Goal: Information Seeking & Learning: Find specific fact

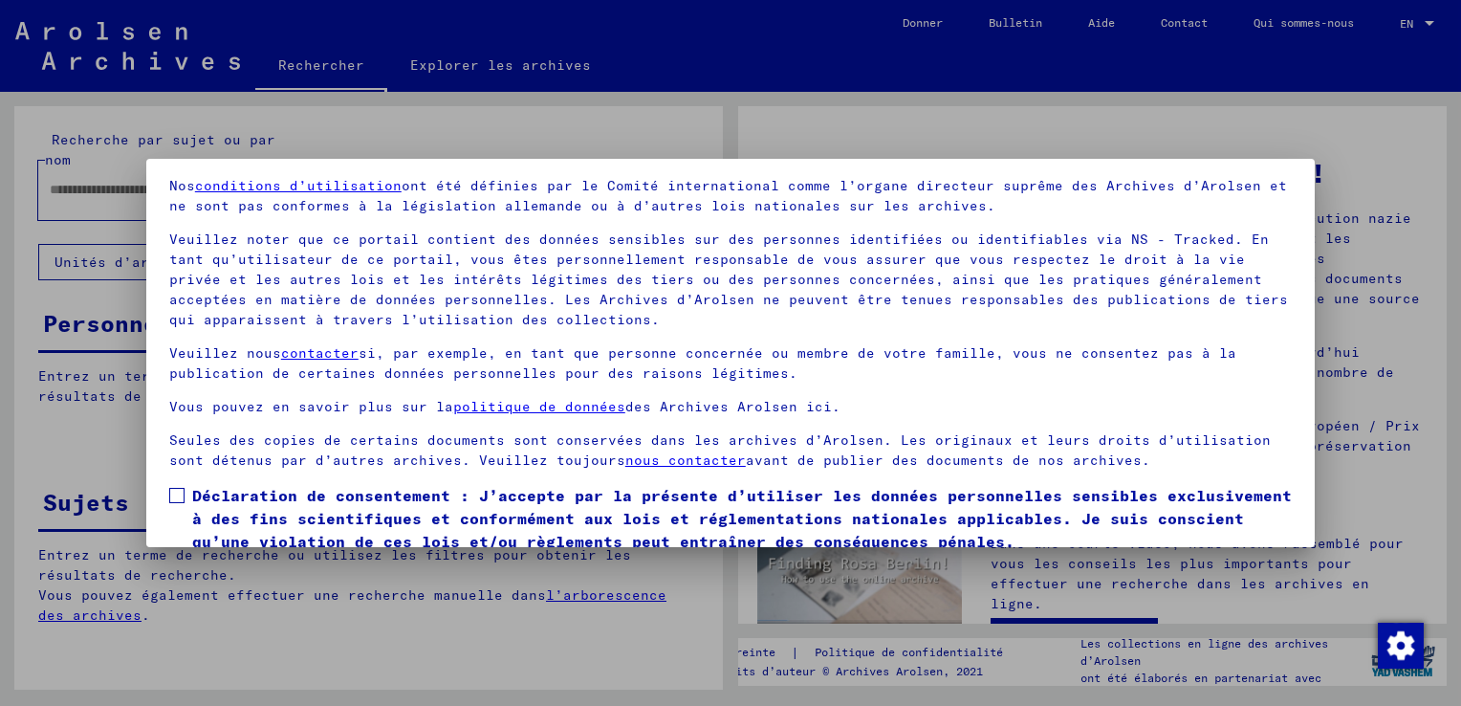
scroll to position [142, 0]
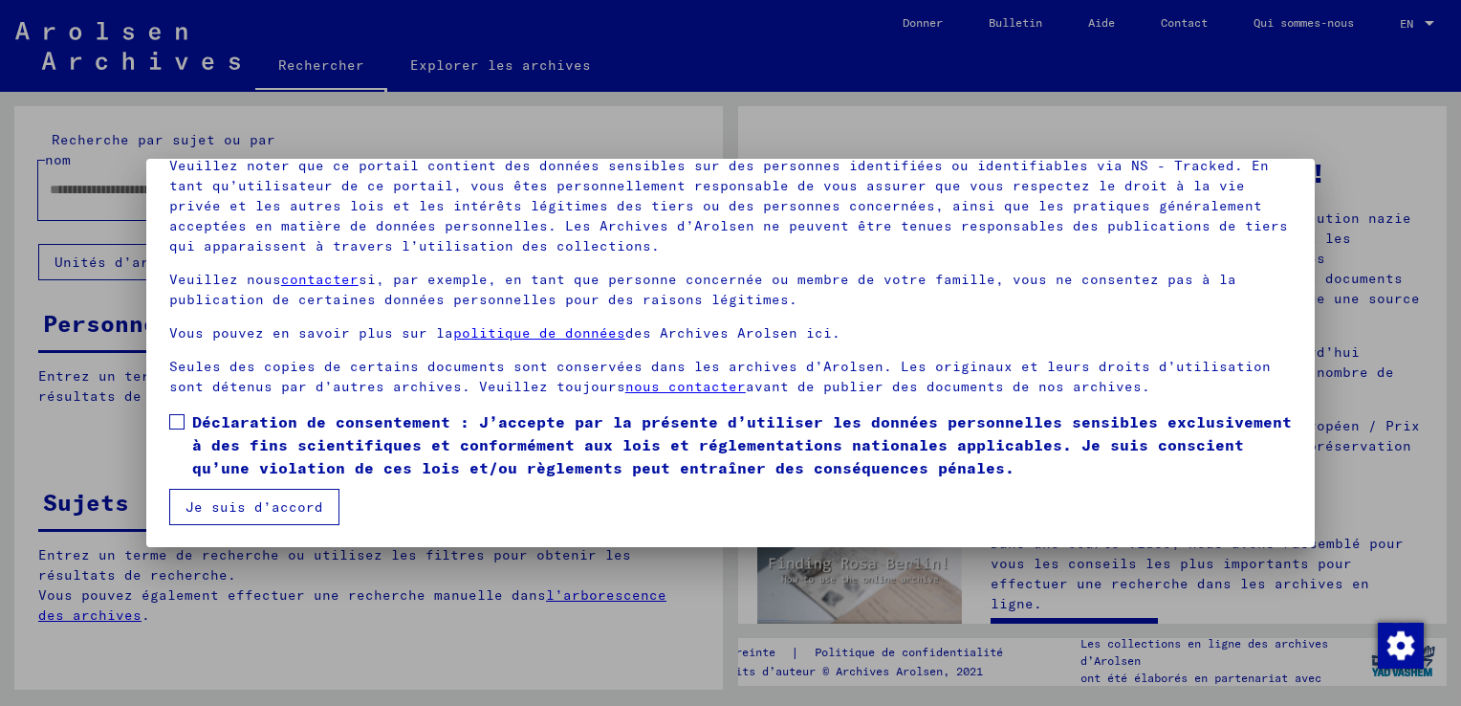
click at [179, 423] on span at bounding box center [176, 421] width 15 height 15
click at [273, 506] on button "Je suis d’accord" at bounding box center [254, 507] width 170 height 36
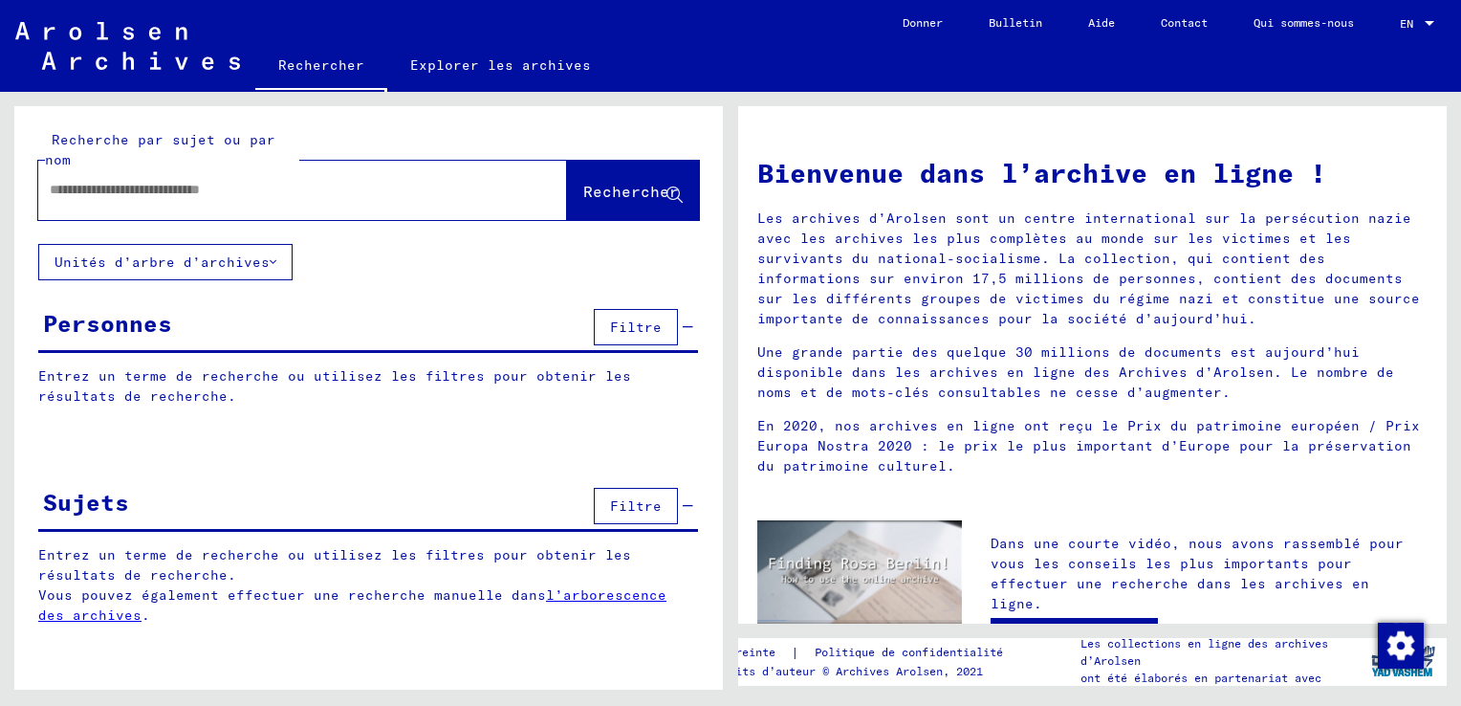
click at [67, 195] on input "text" at bounding box center [280, 190] width 460 height 20
type input "**********"
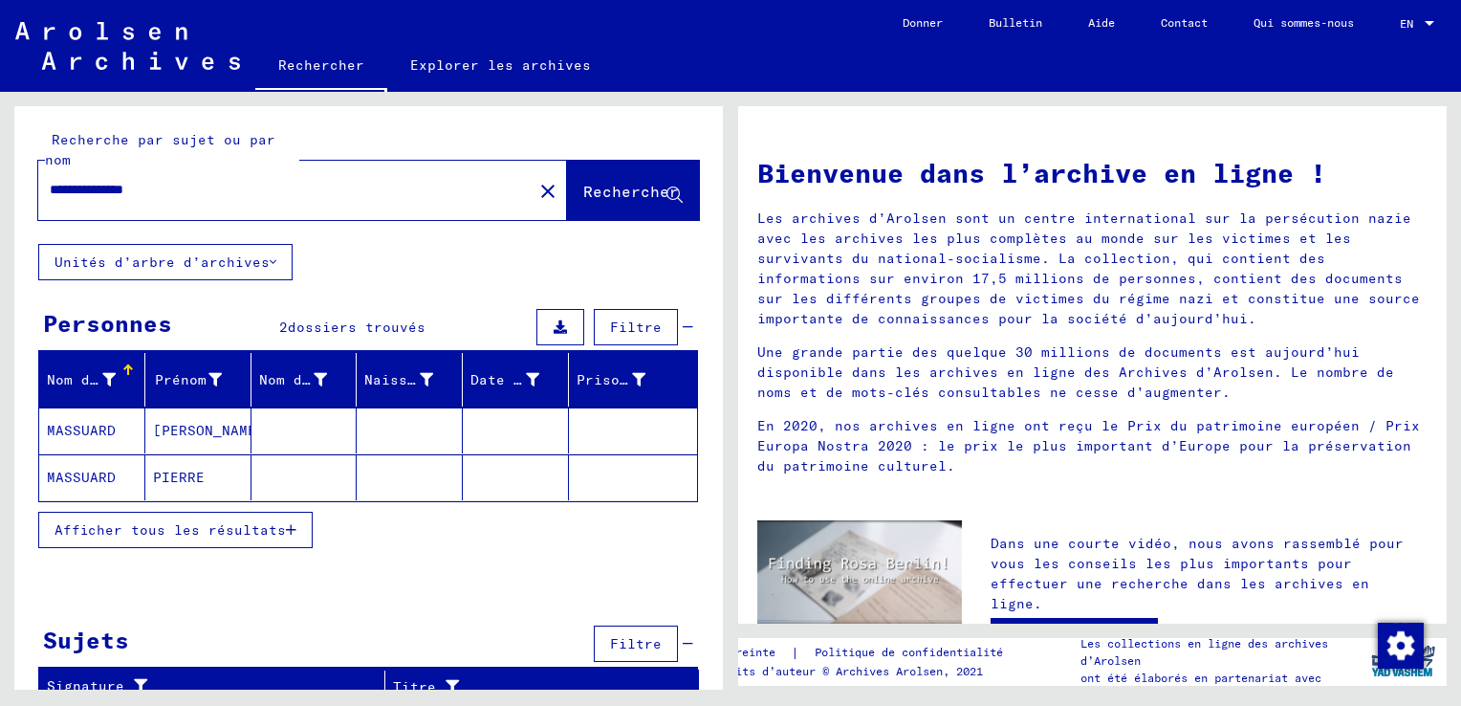
click at [90, 434] on mat-cell "MASSUARD" at bounding box center [92, 430] width 106 height 46
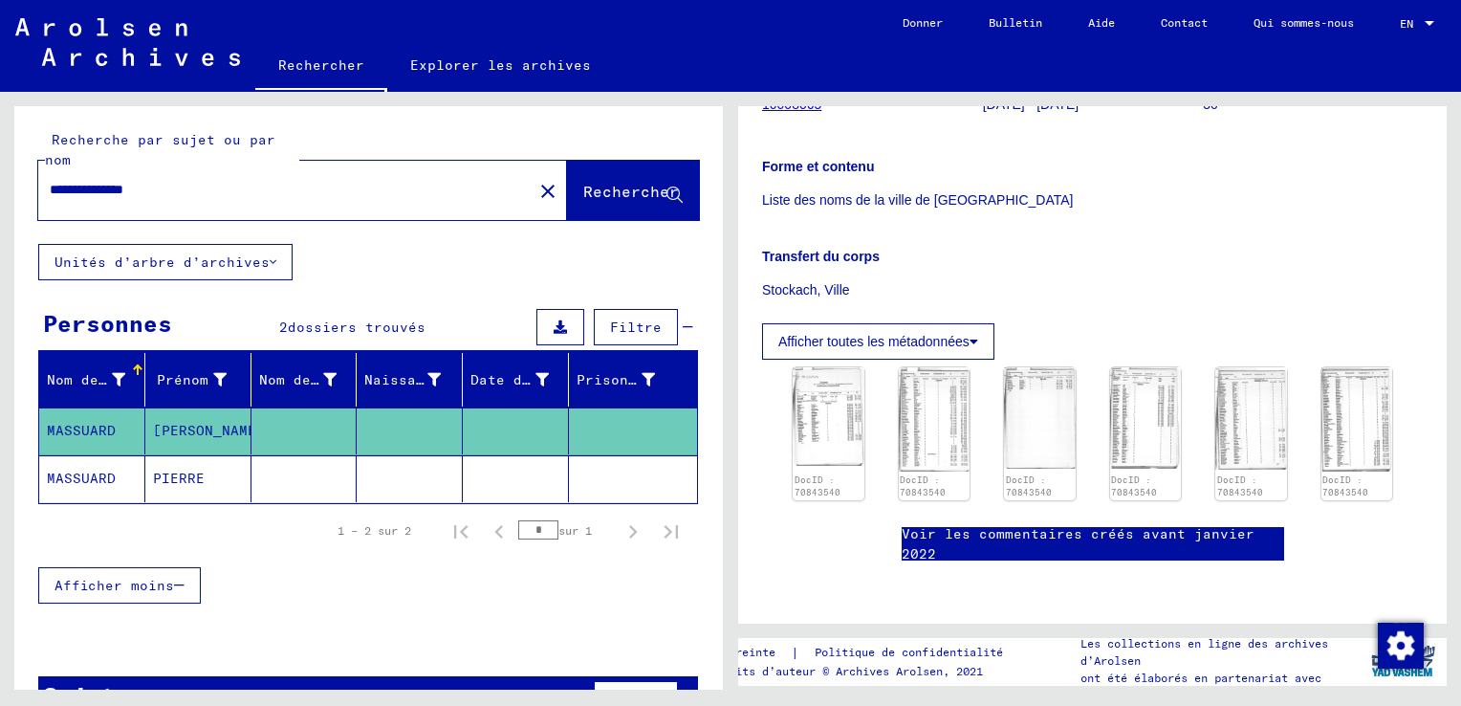
scroll to position [191, 0]
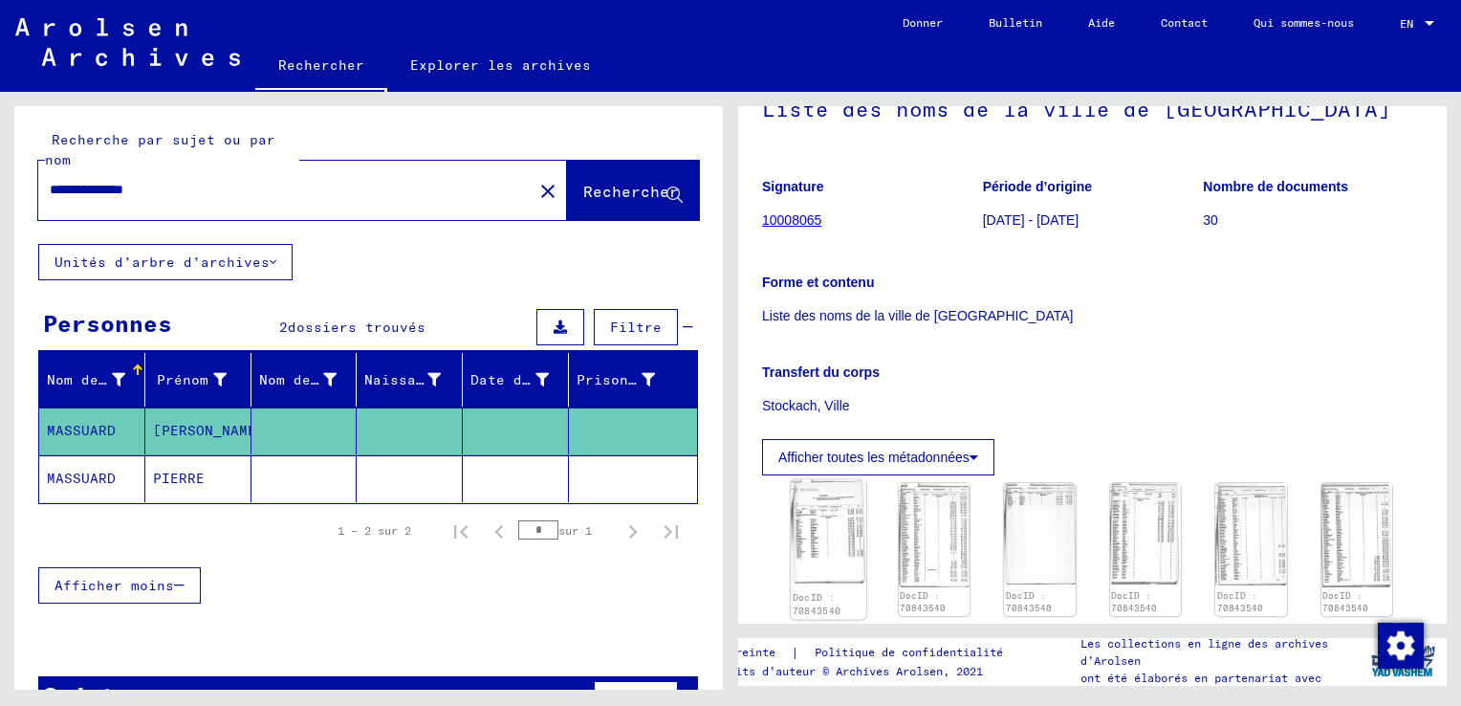
click at [829, 524] on img at bounding box center [828, 531] width 75 height 103
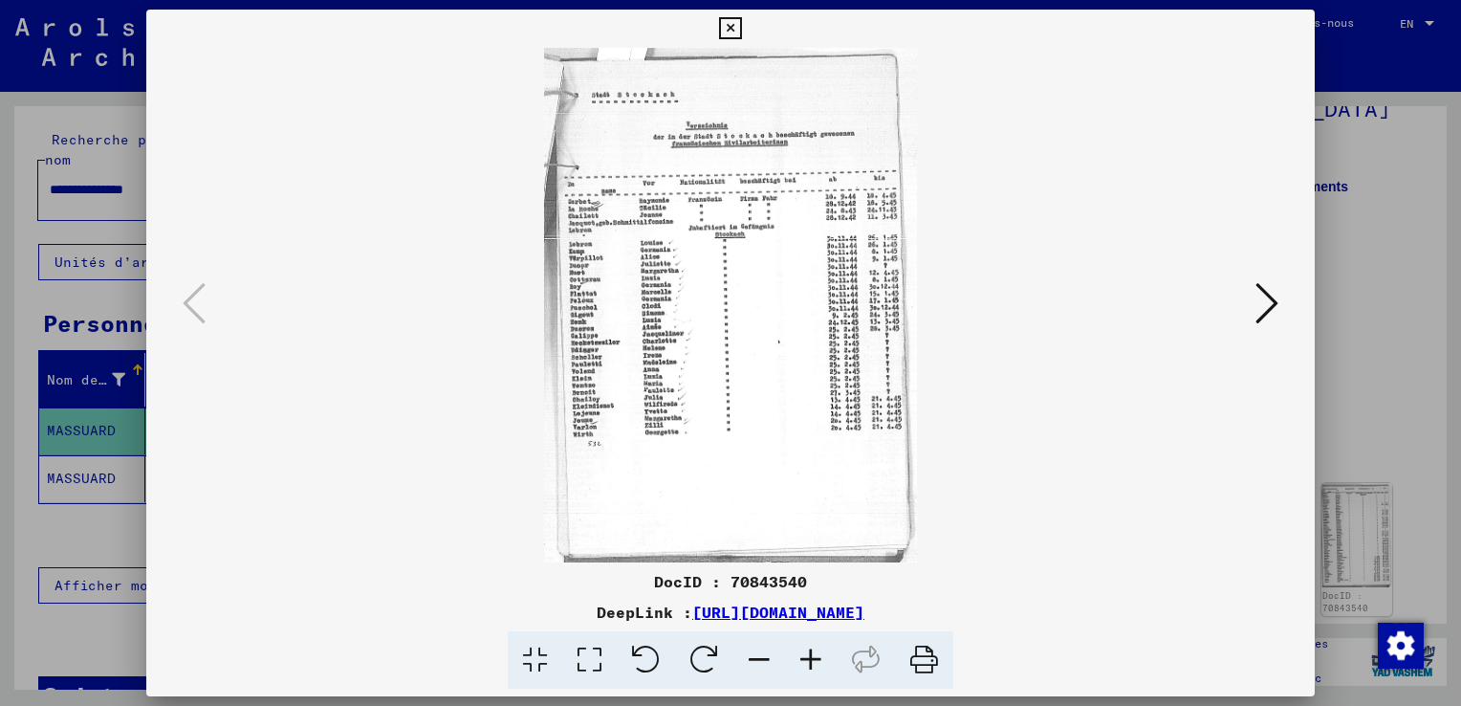
click at [1274, 304] on icon at bounding box center [1266, 303] width 23 height 46
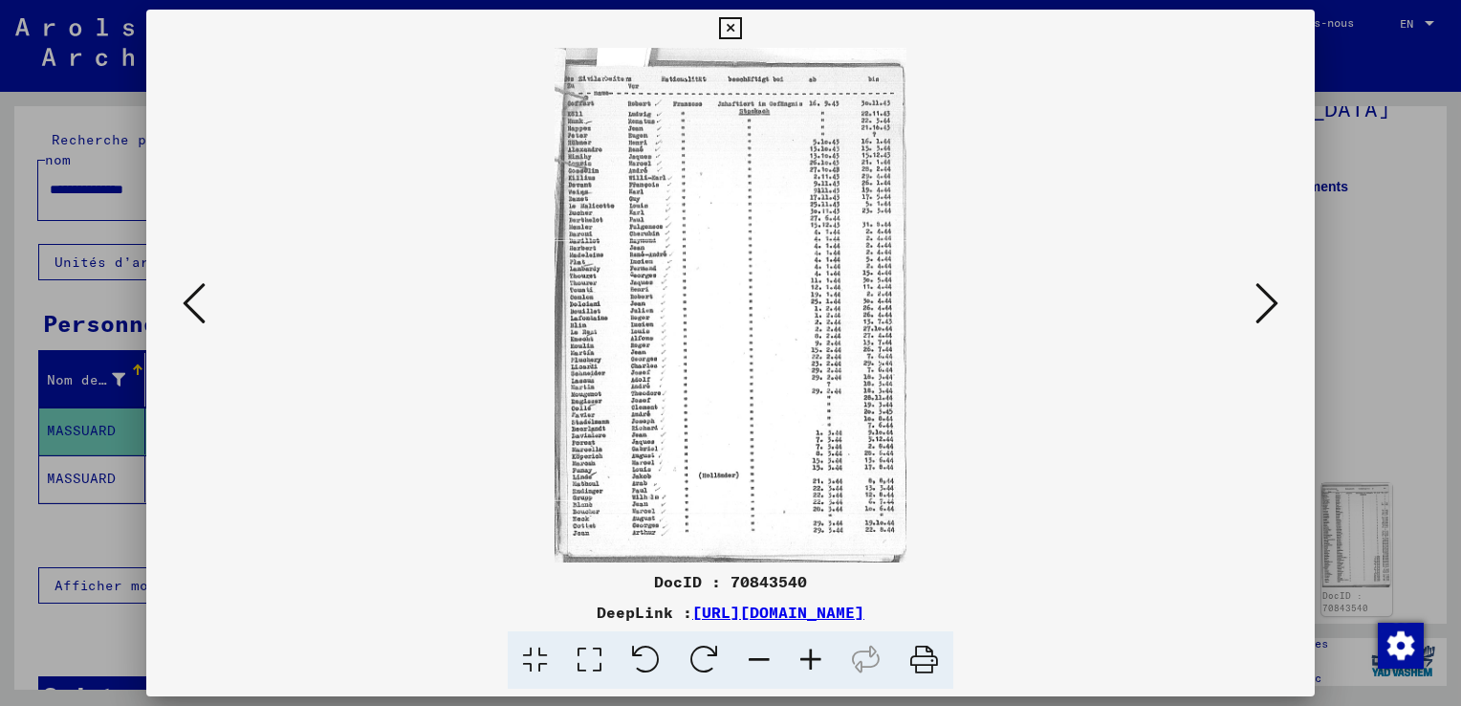
click at [1274, 308] on icon at bounding box center [1266, 303] width 23 height 46
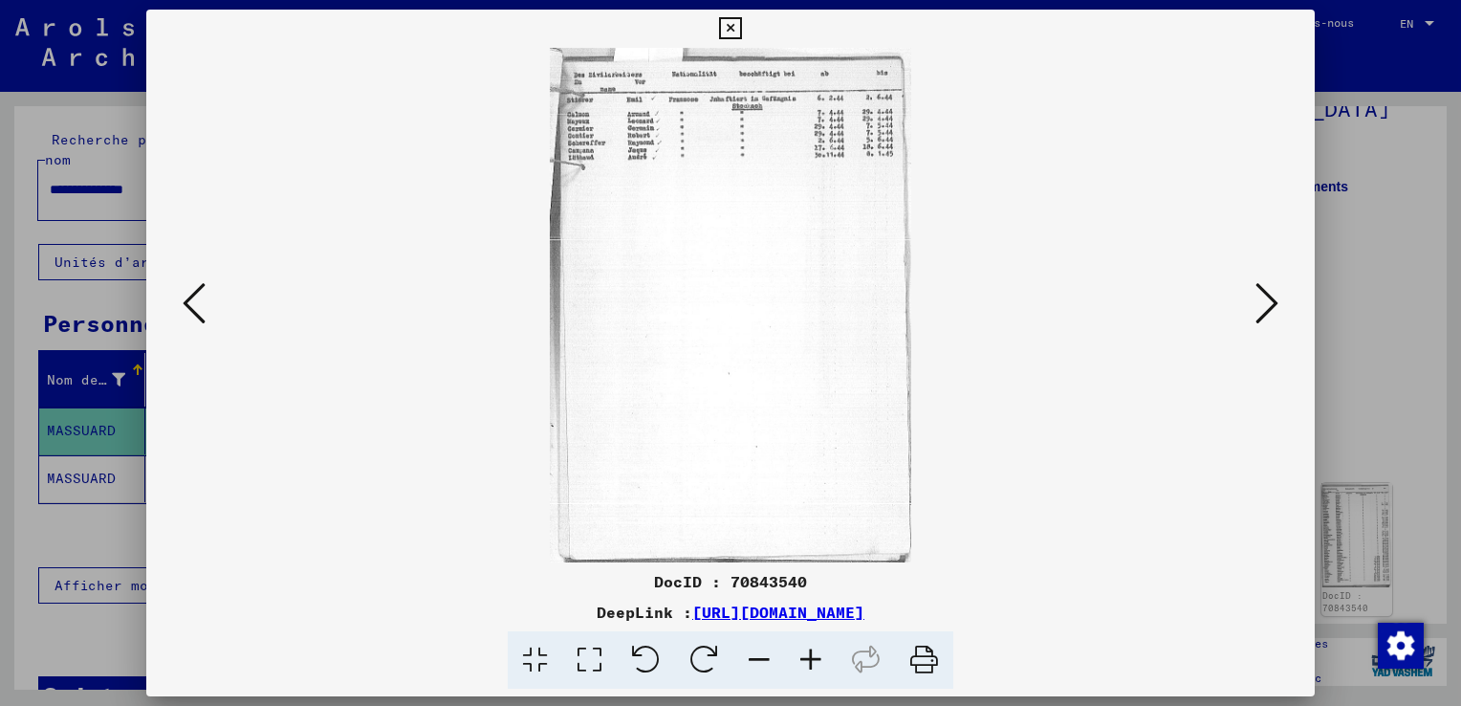
click at [1273, 308] on icon at bounding box center [1266, 303] width 23 height 46
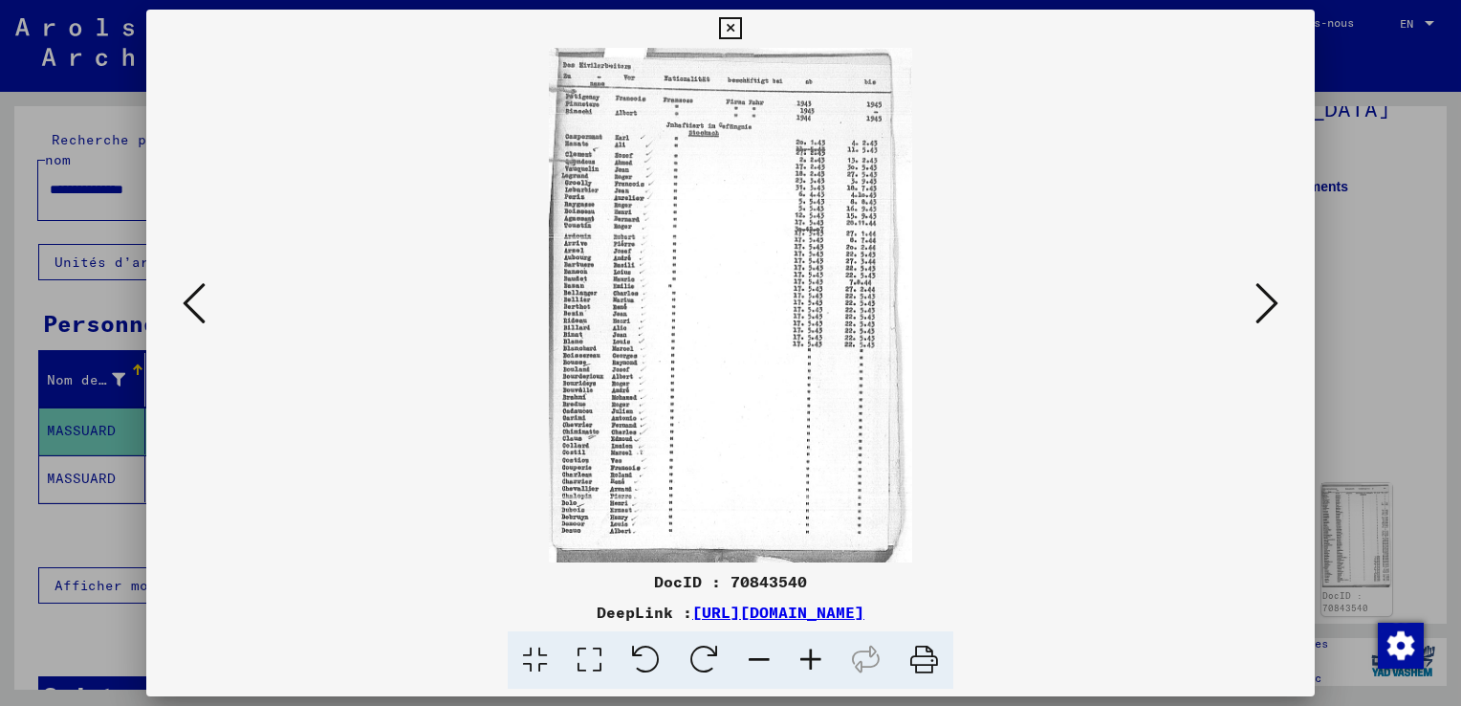
click at [1278, 303] on button at bounding box center [1267, 304] width 34 height 55
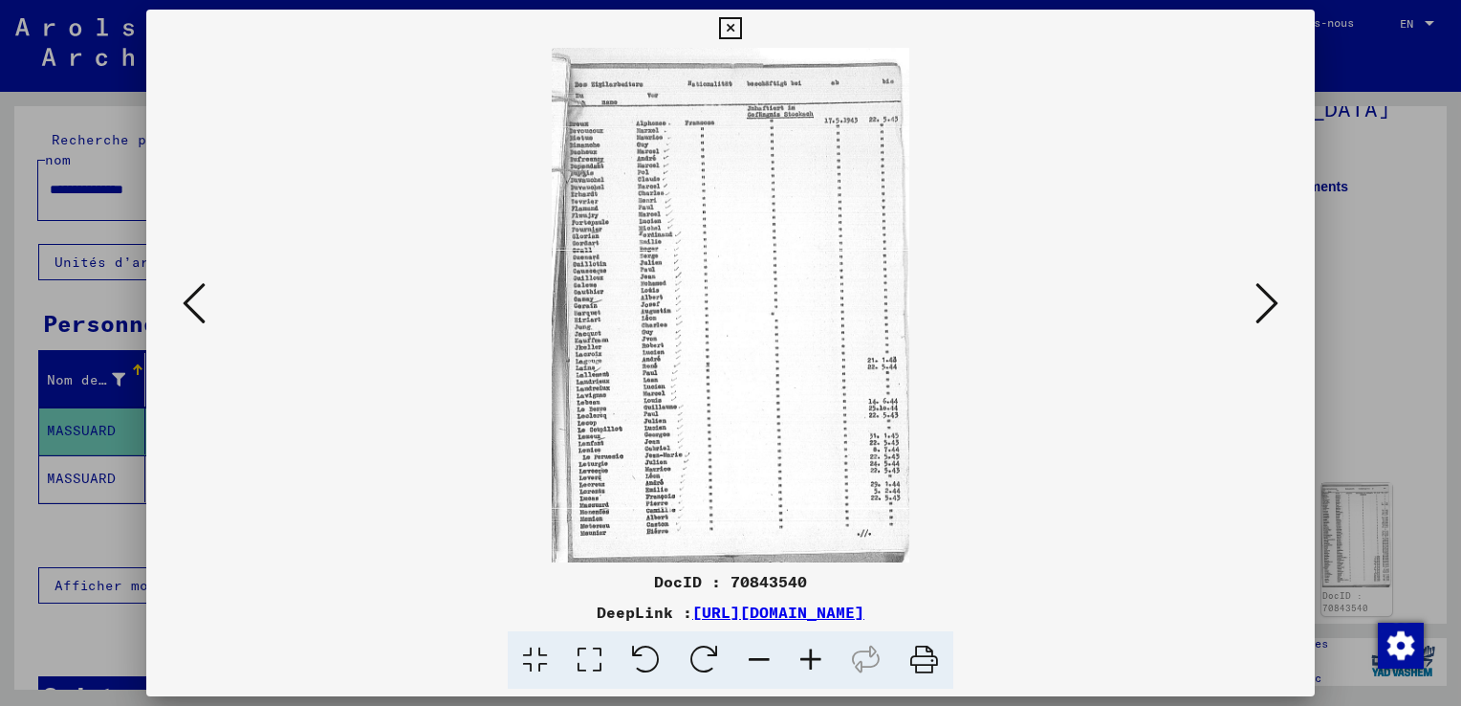
click at [1271, 303] on icon at bounding box center [1266, 303] width 23 height 46
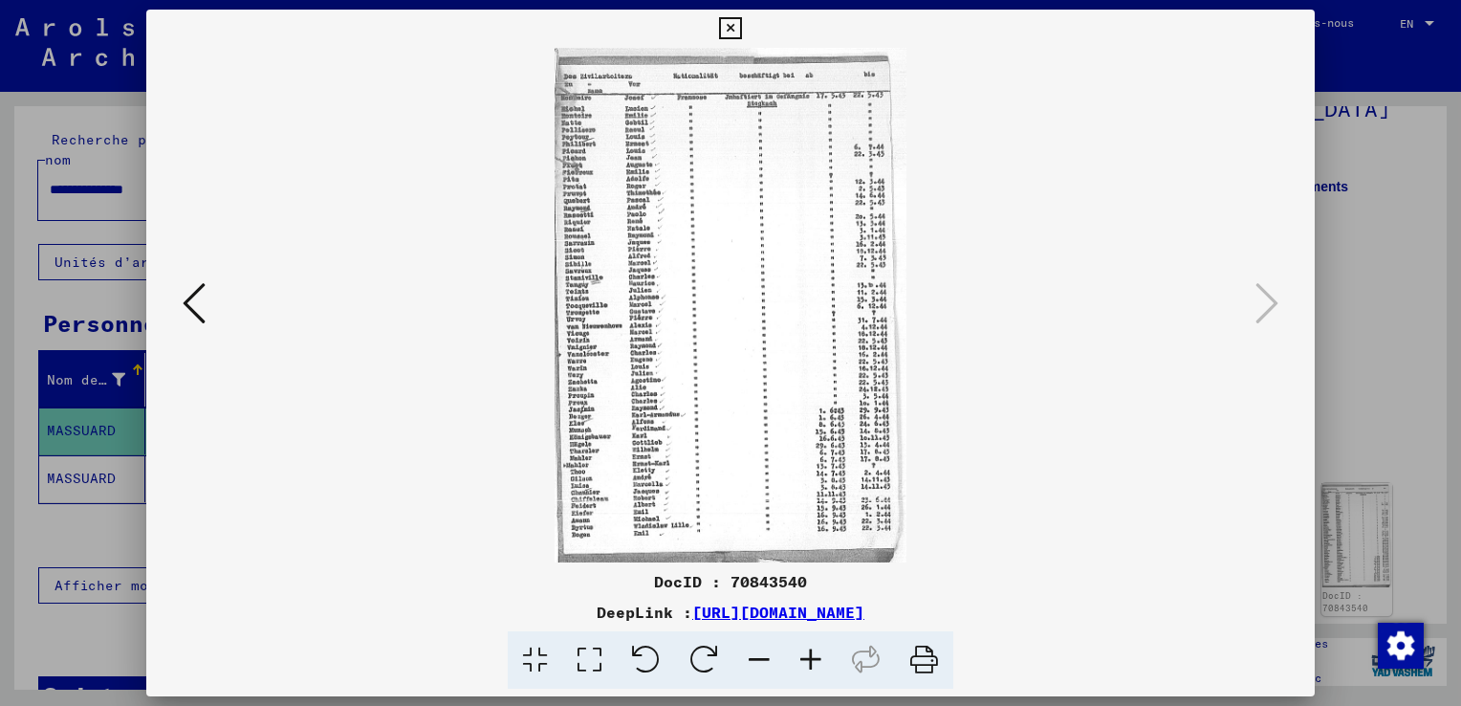
click at [203, 331] on button at bounding box center [194, 304] width 34 height 55
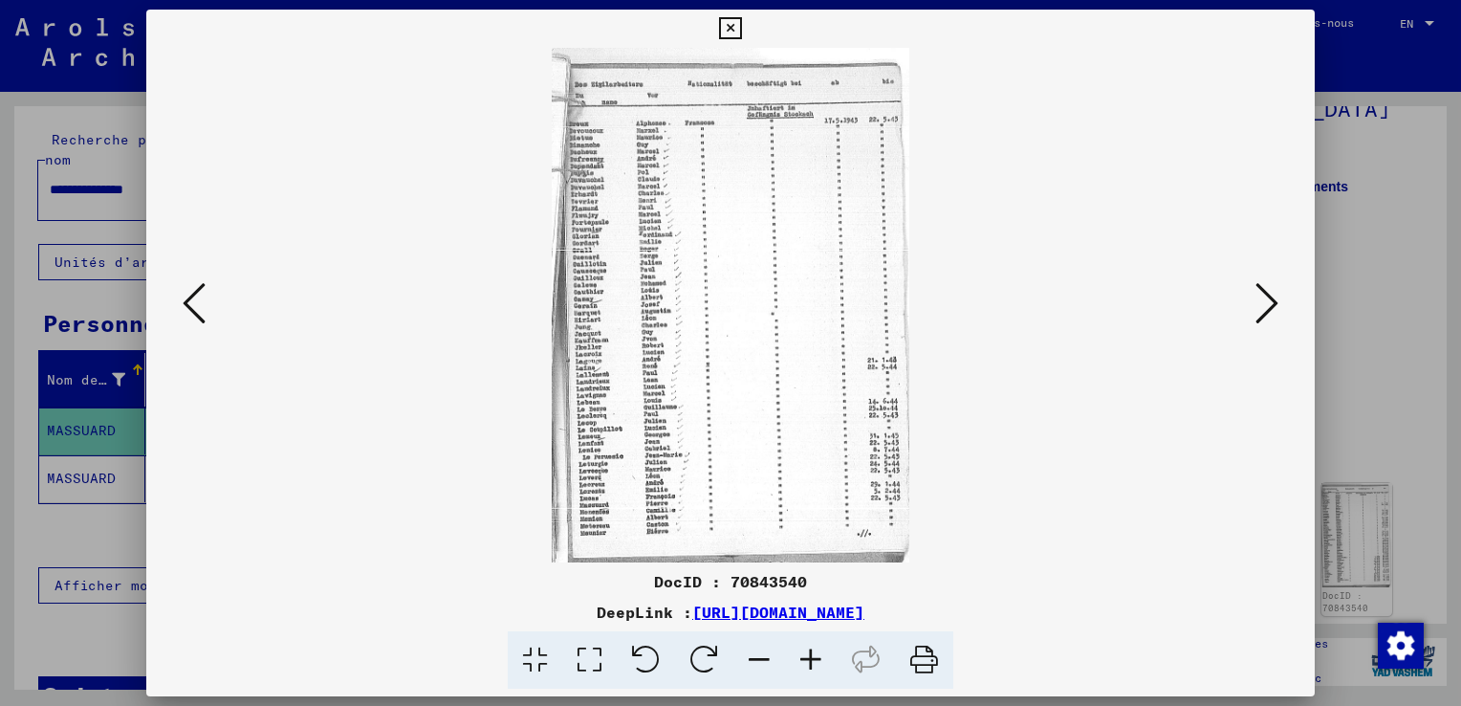
click at [815, 656] on icon at bounding box center [811, 660] width 52 height 58
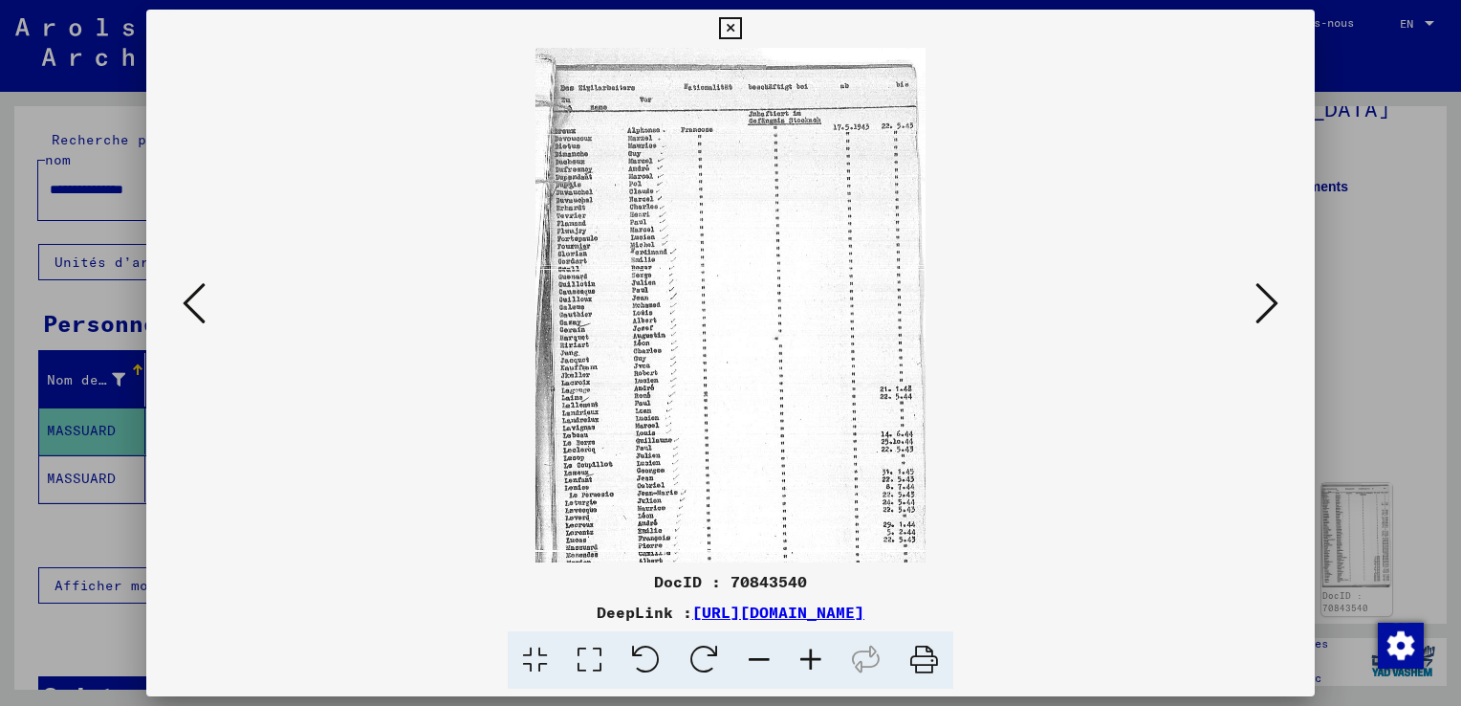
click at [814, 654] on icon at bounding box center [811, 660] width 52 height 58
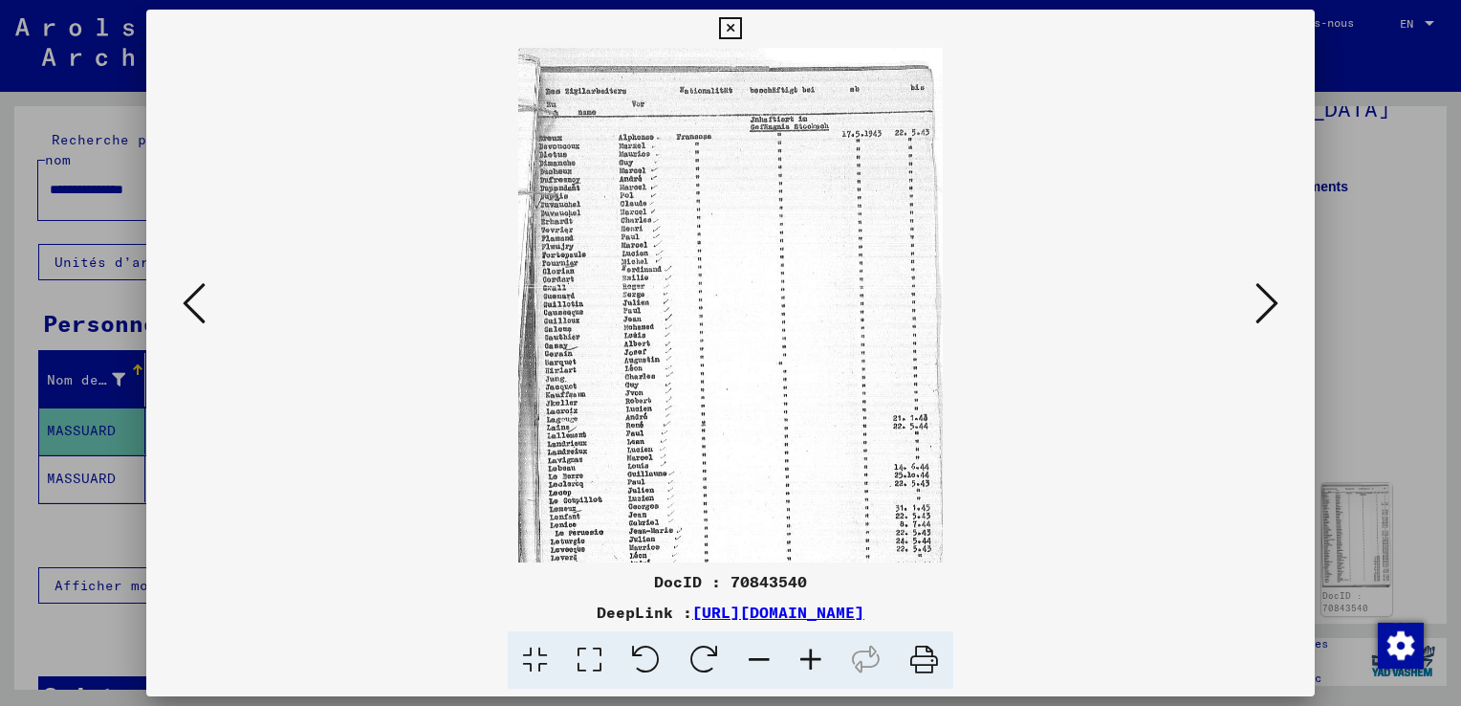
click at [812, 652] on icon at bounding box center [811, 660] width 52 height 58
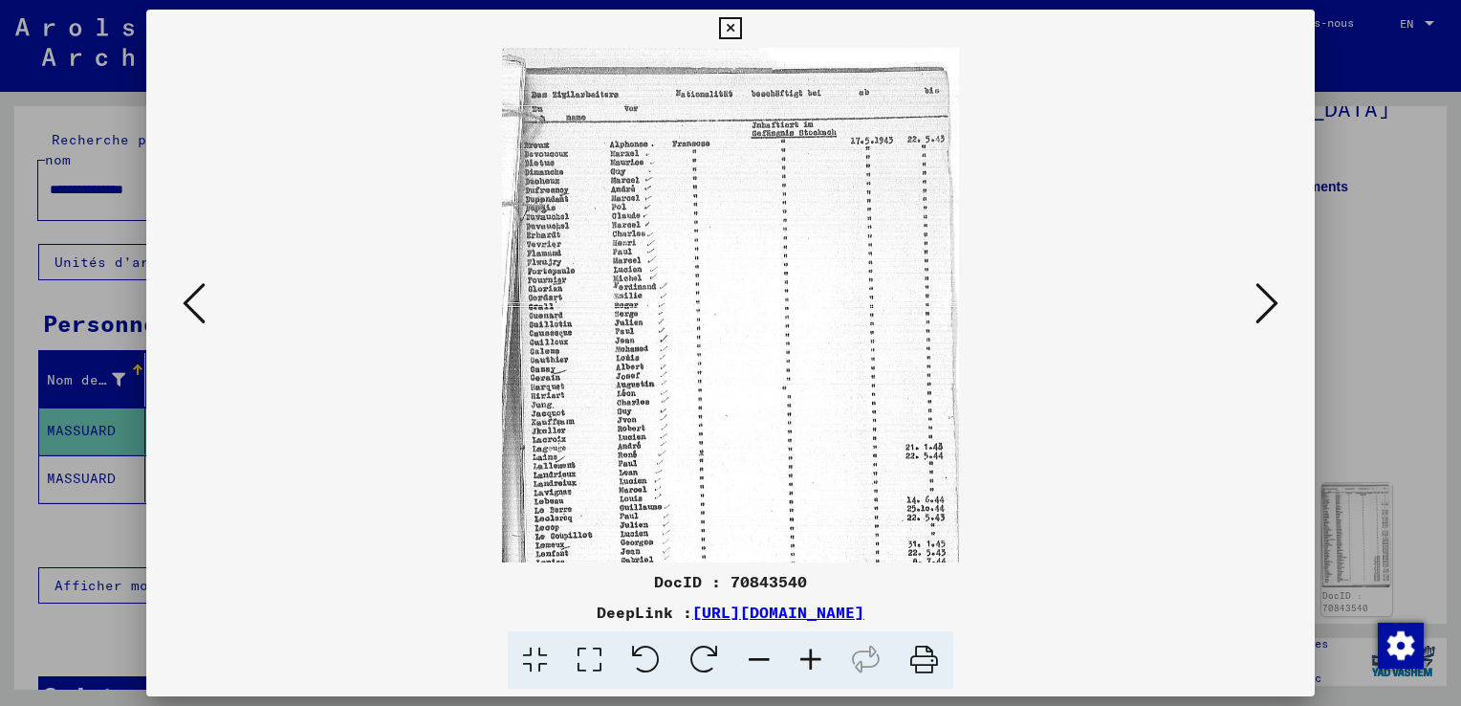
click at [810, 652] on icon at bounding box center [811, 660] width 52 height 58
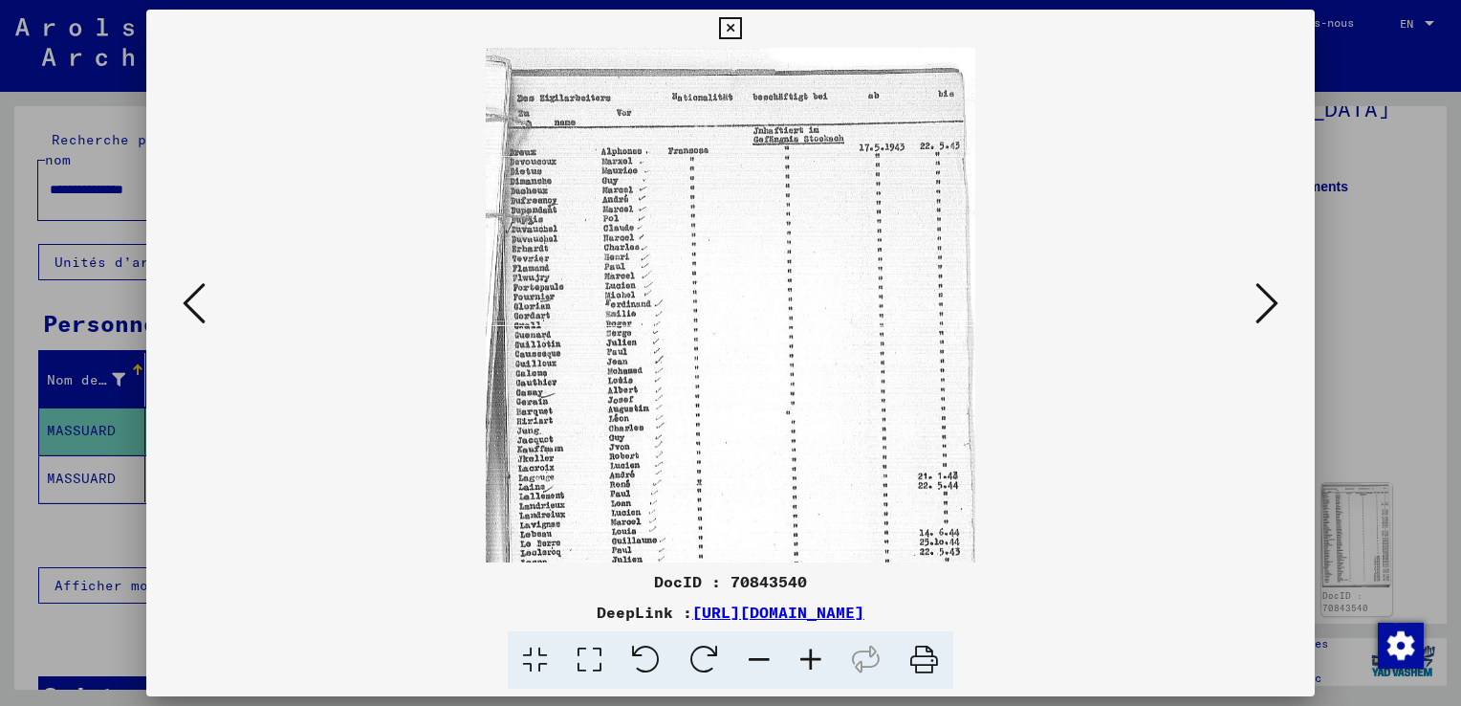
click at [808, 648] on icon at bounding box center [811, 660] width 52 height 58
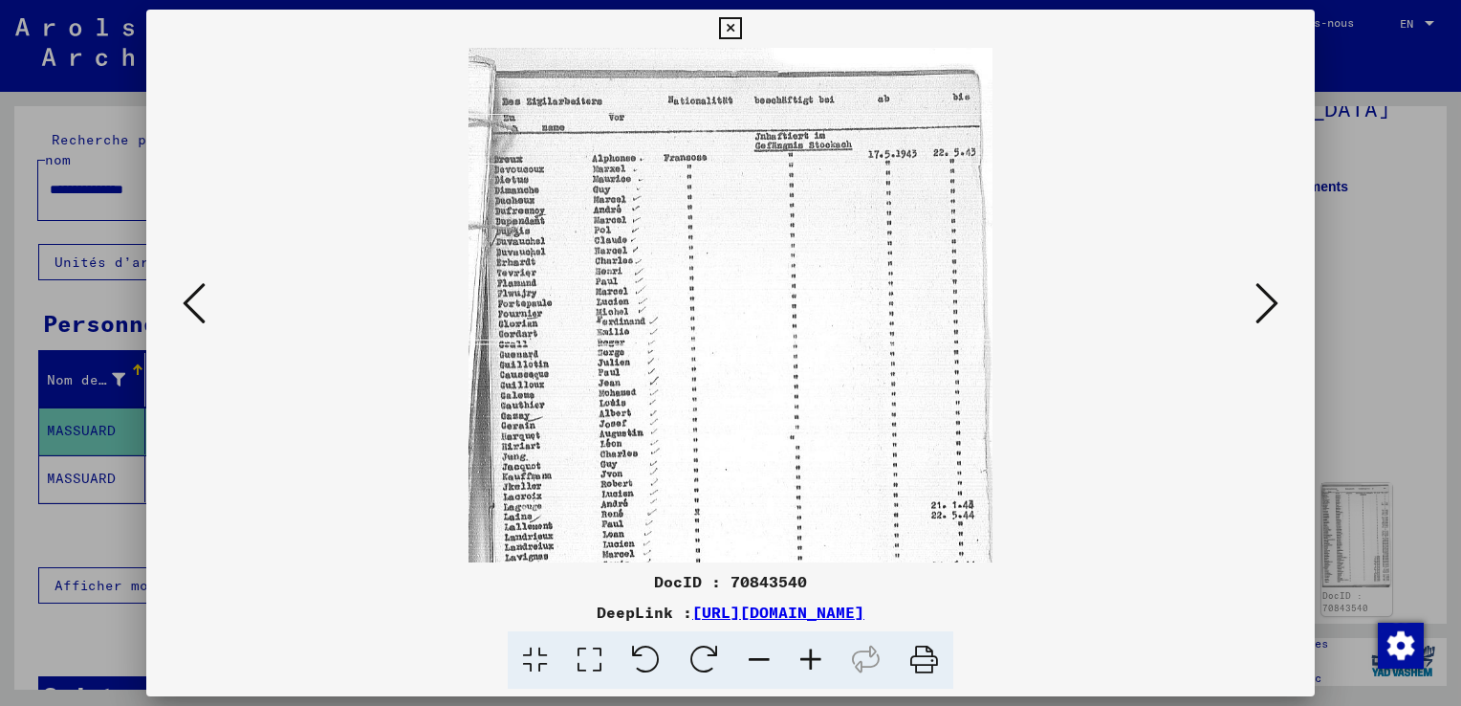
click at [805, 645] on icon at bounding box center [811, 660] width 52 height 58
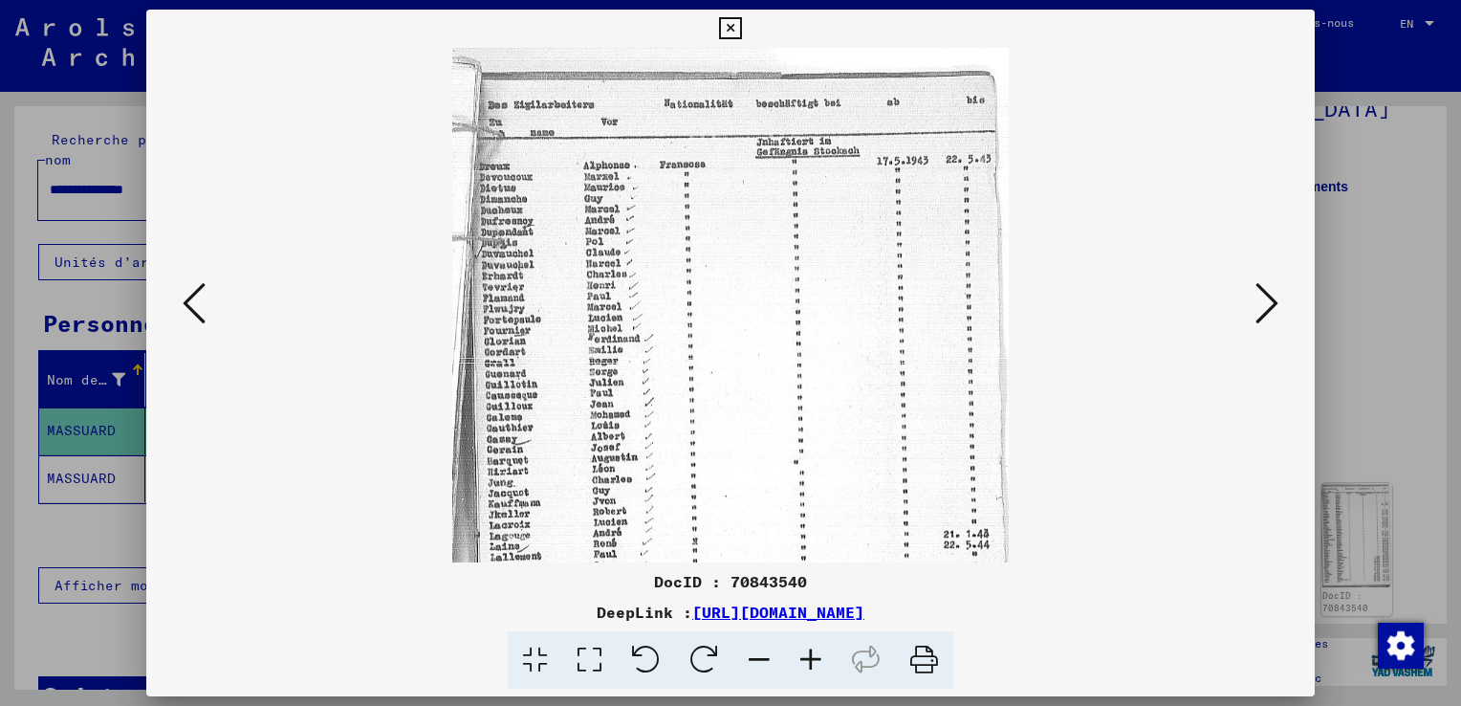
click at [804, 644] on icon at bounding box center [811, 660] width 52 height 58
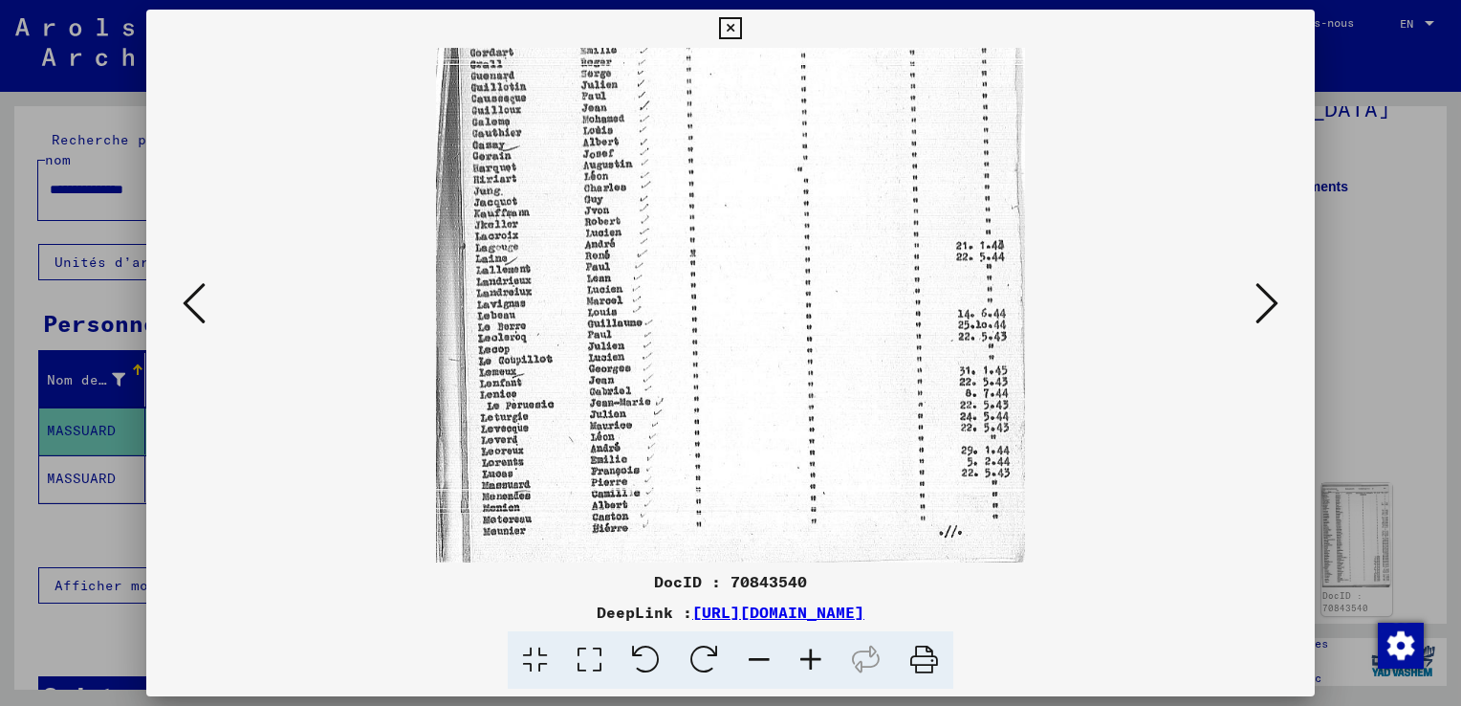
scroll to position [334, 0]
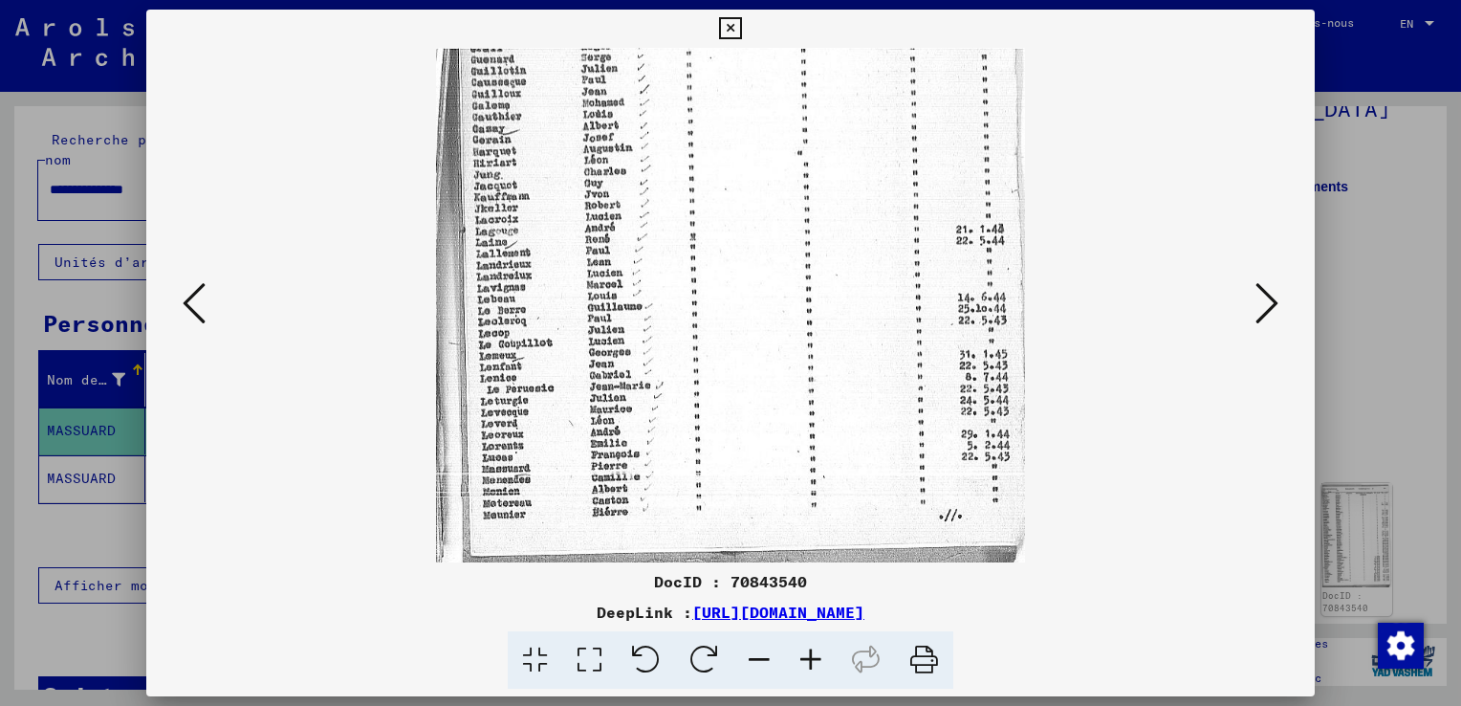
drag, startPoint x: 753, startPoint y: 347, endPoint x: 716, endPoint y: 0, distance: 349.1
click at [716, 0] on div "DocID : 70843540 DeepLink : [URL][DOMAIN_NAME]" at bounding box center [730, 353] width 1461 height 706
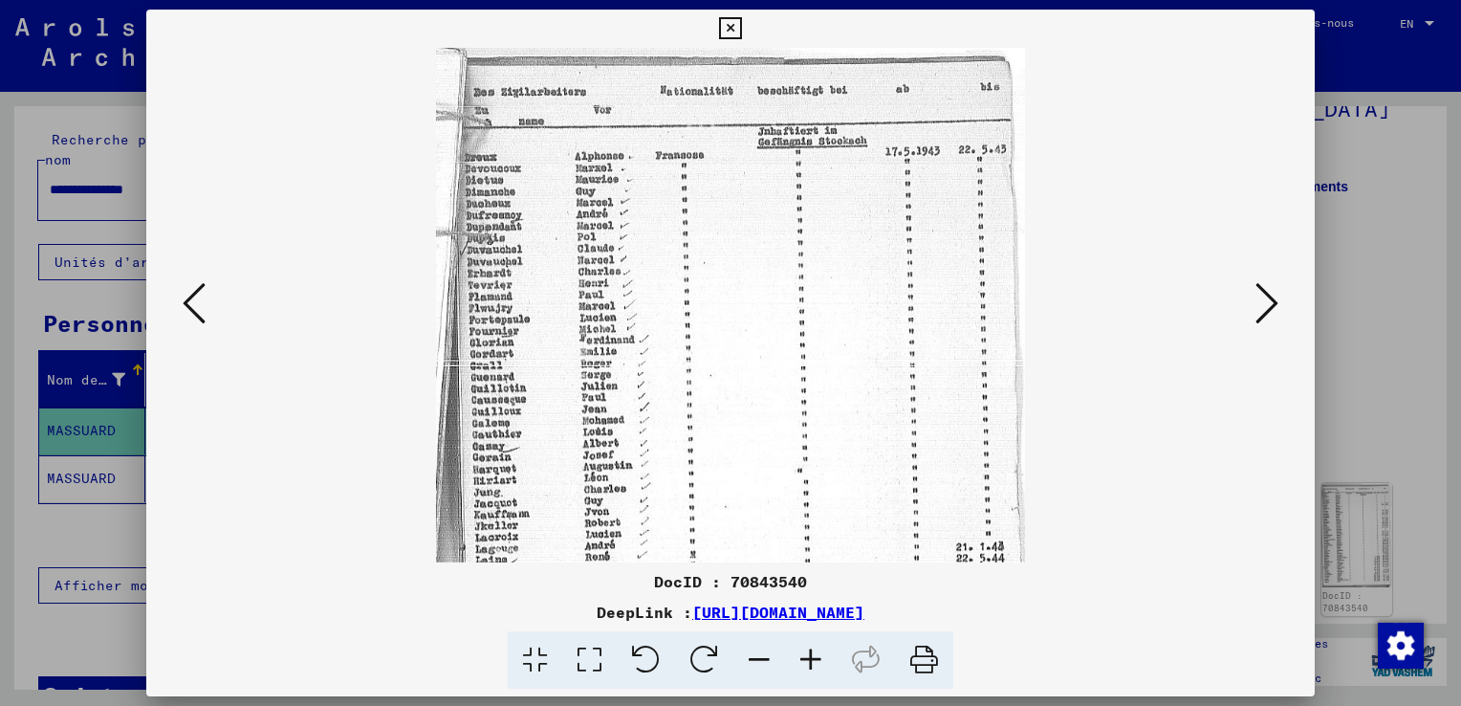
scroll to position [19, 0]
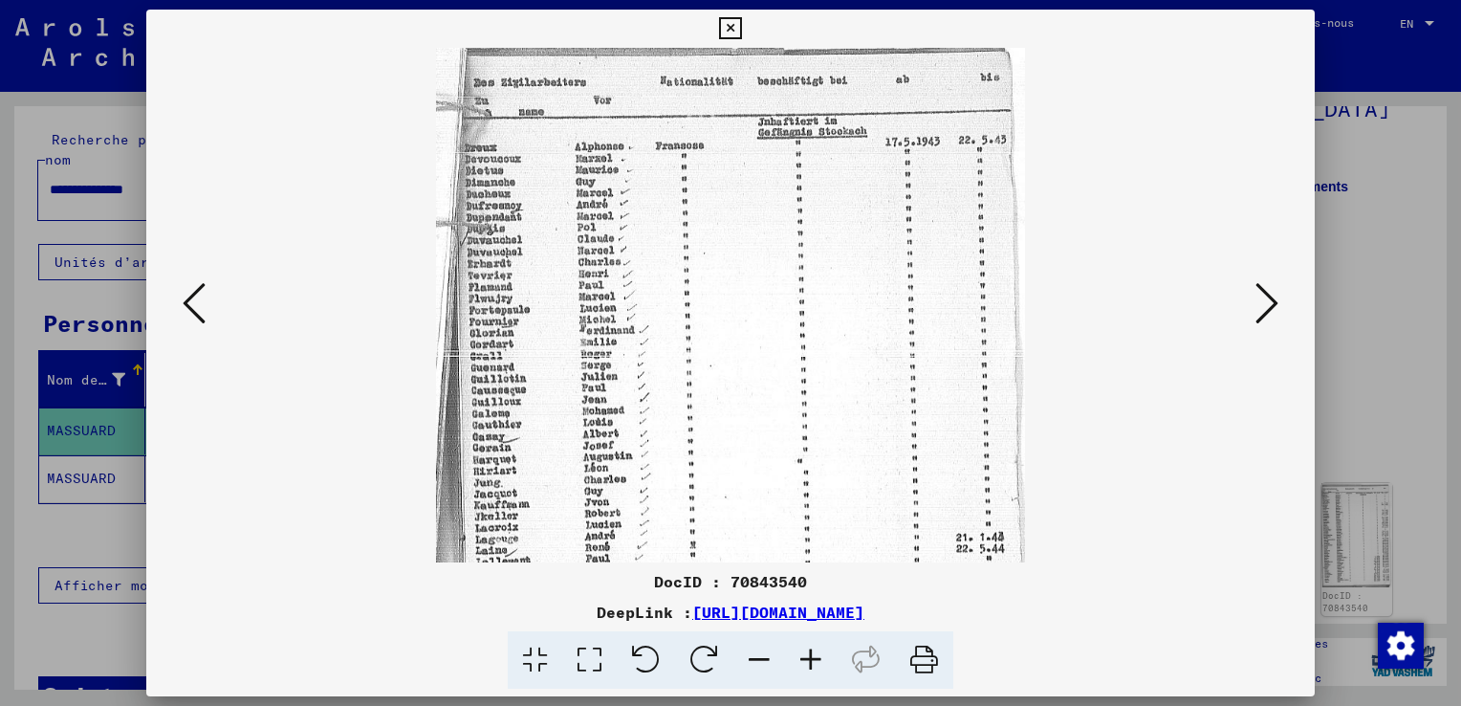
drag, startPoint x: 811, startPoint y: 208, endPoint x: 820, endPoint y: 527, distance: 318.6
click at [820, 529] on img at bounding box center [731, 446] width 590 height 849
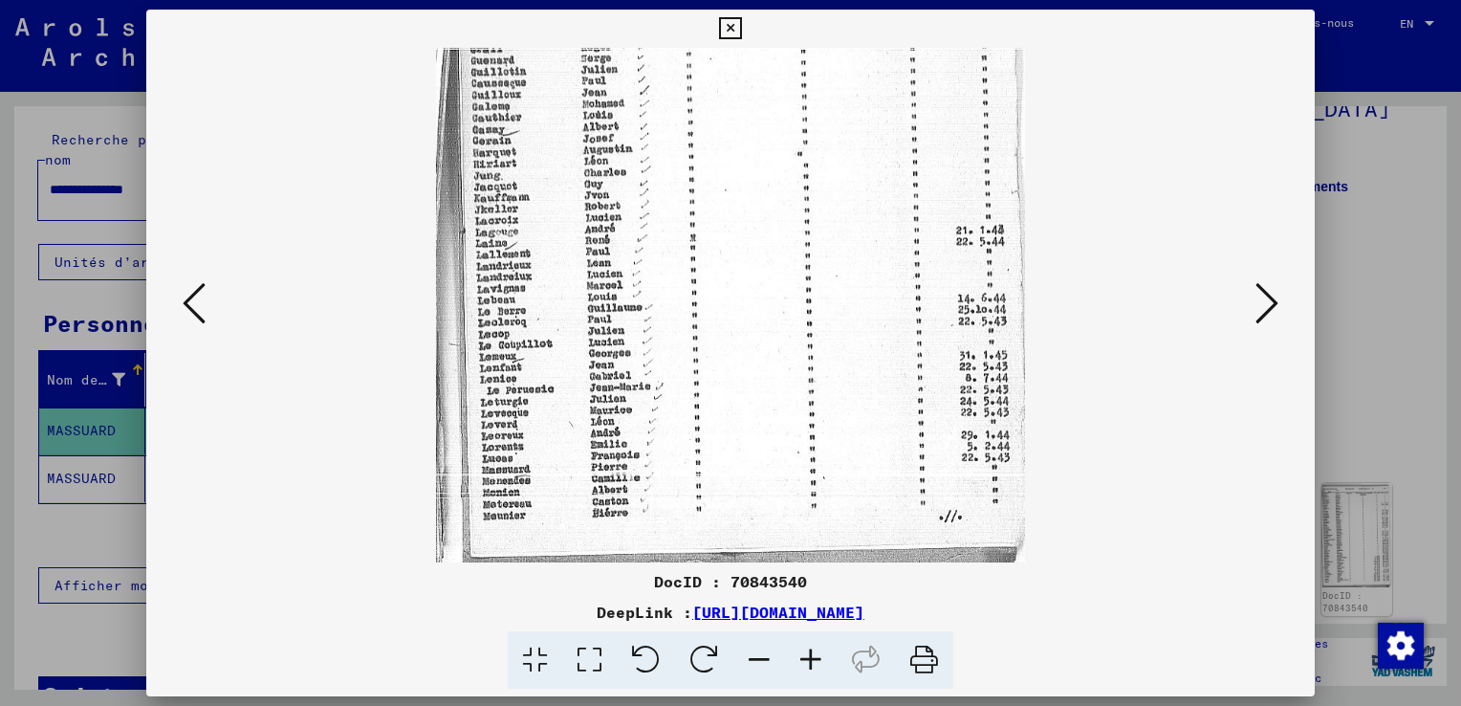
drag, startPoint x: 963, startPoint y: 473, endPoint x: 910, endPoint y: 193, distance: 285.1
click at [910, 191] on img at bounding box center [731, 139] width 590 height 849
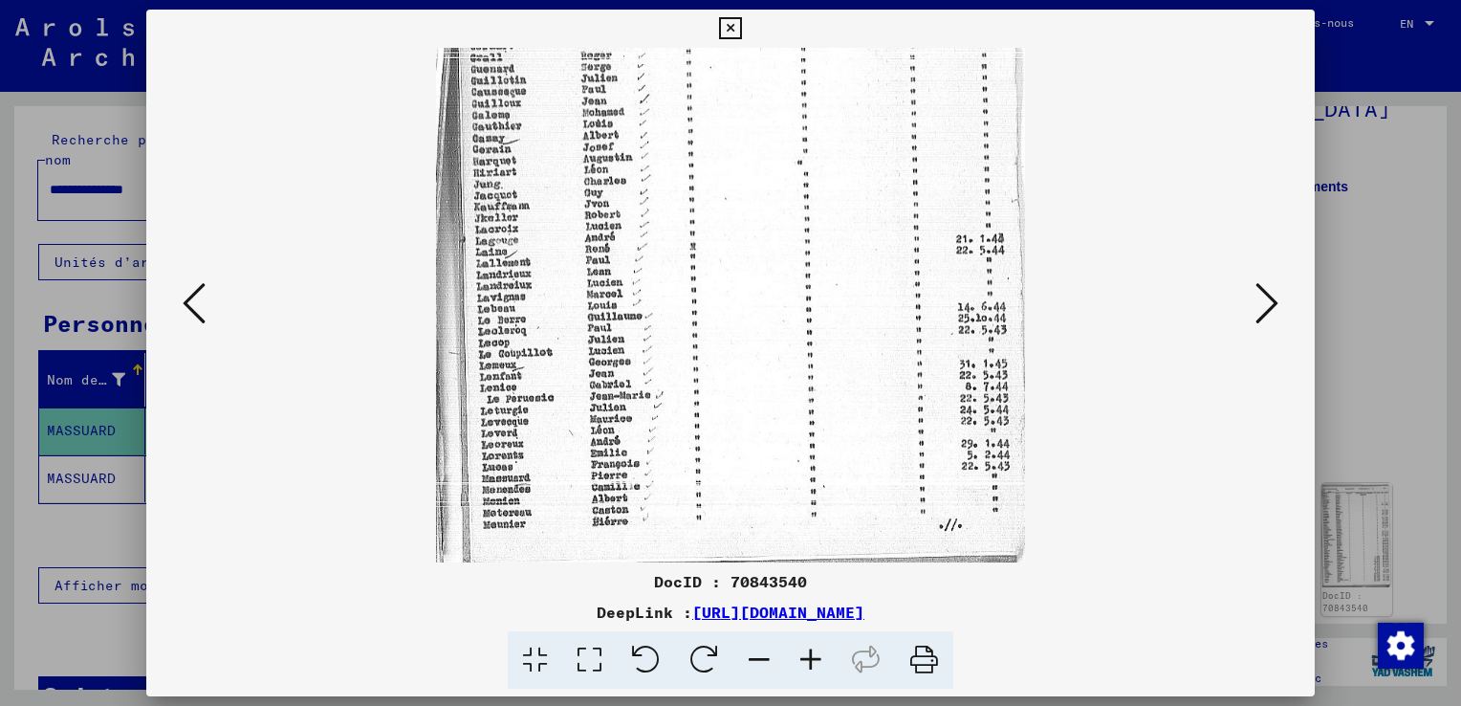
click at [731, 26] on icon at bounding box center [730, 28] width 22 height 23
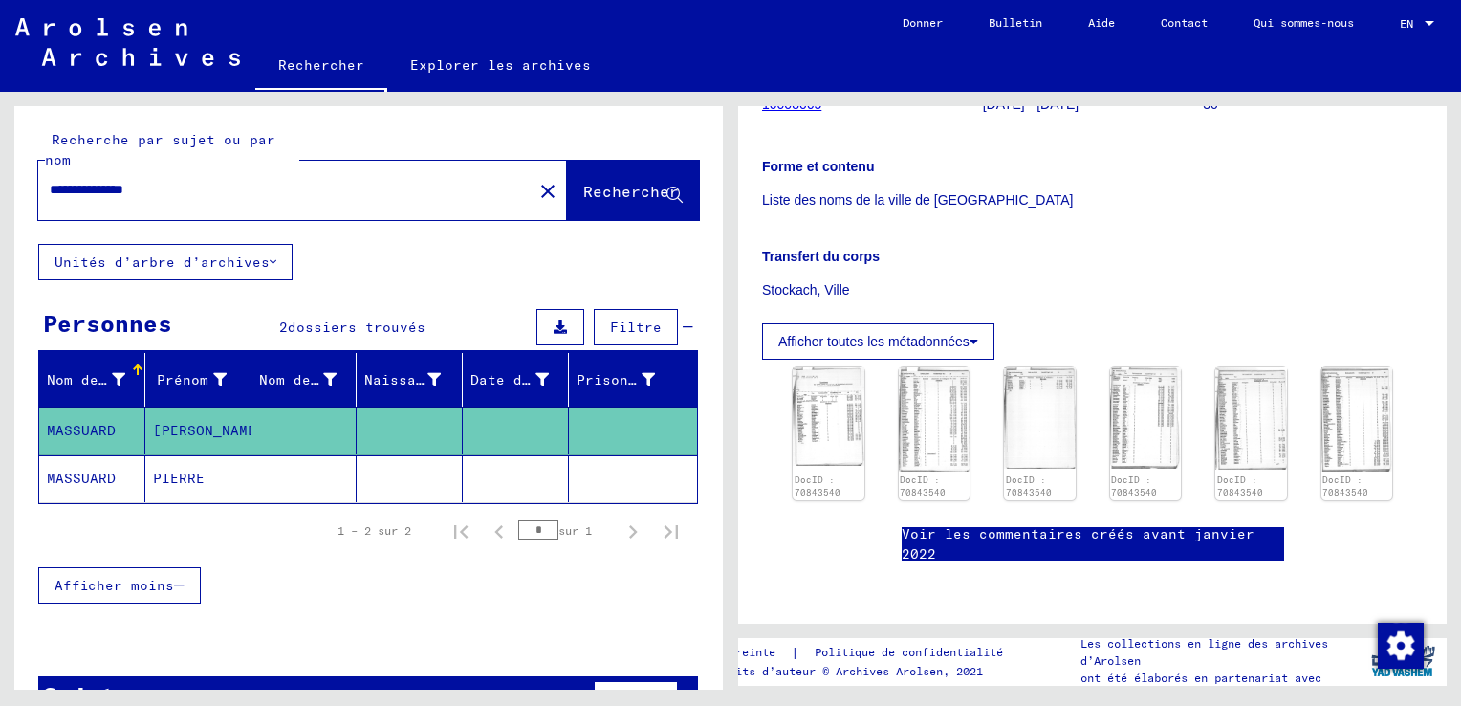
scroll to position [382, 0]
click at [81, 480] on mat-cell "MASSUARD" at bounding box center [92, 478] width 106 height 47
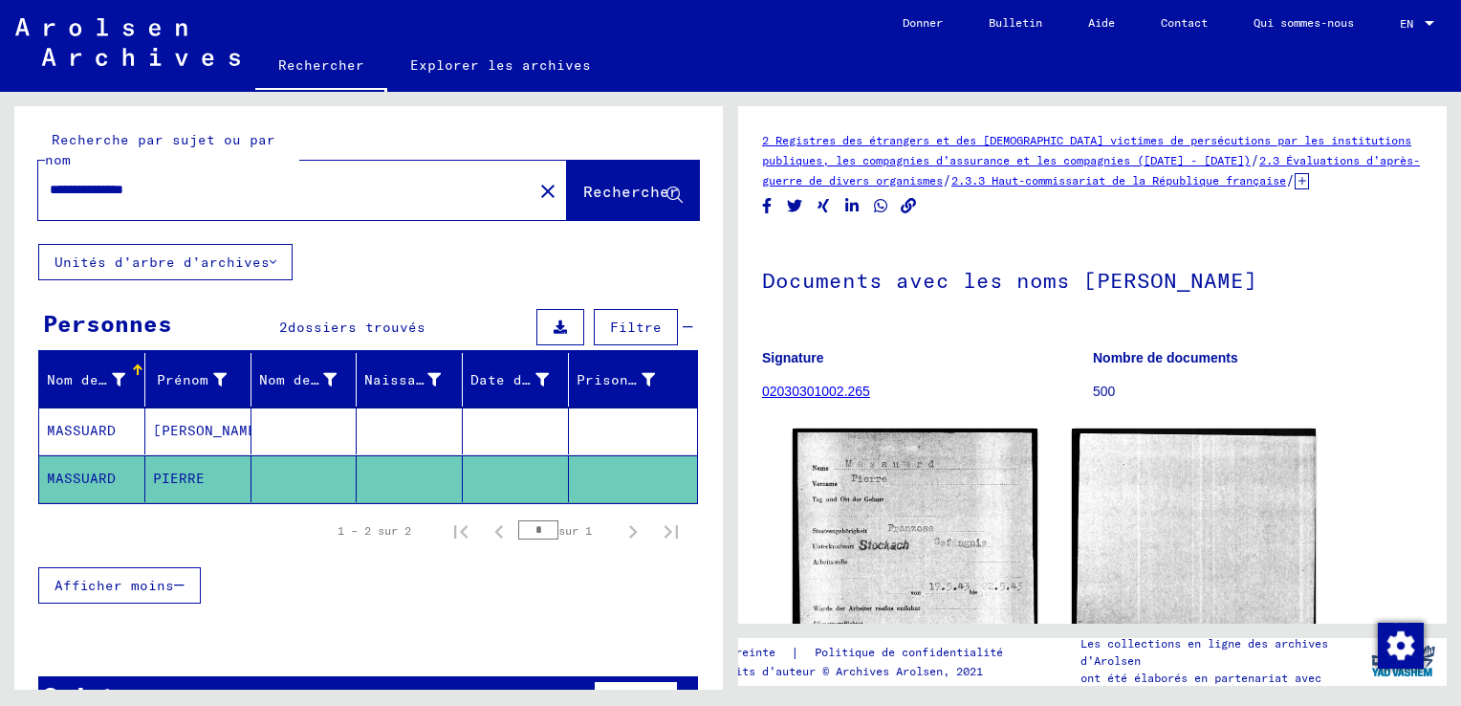
drag, startPoint x: 1002, startPoint y: 368, endPoint x: 1004, endPoint y: 333, distance: 35.4
click at [1004, 333] on div "Documents avec les noms [PERSON_NAME] Signature 02030301002.265 Nombre de docum…" at bounding box center [1092, 328] width 661 height 185
click at [1346, 358] on figure "Nombre de documents 500" at bounding box center [1258, 378] width 330 height 86
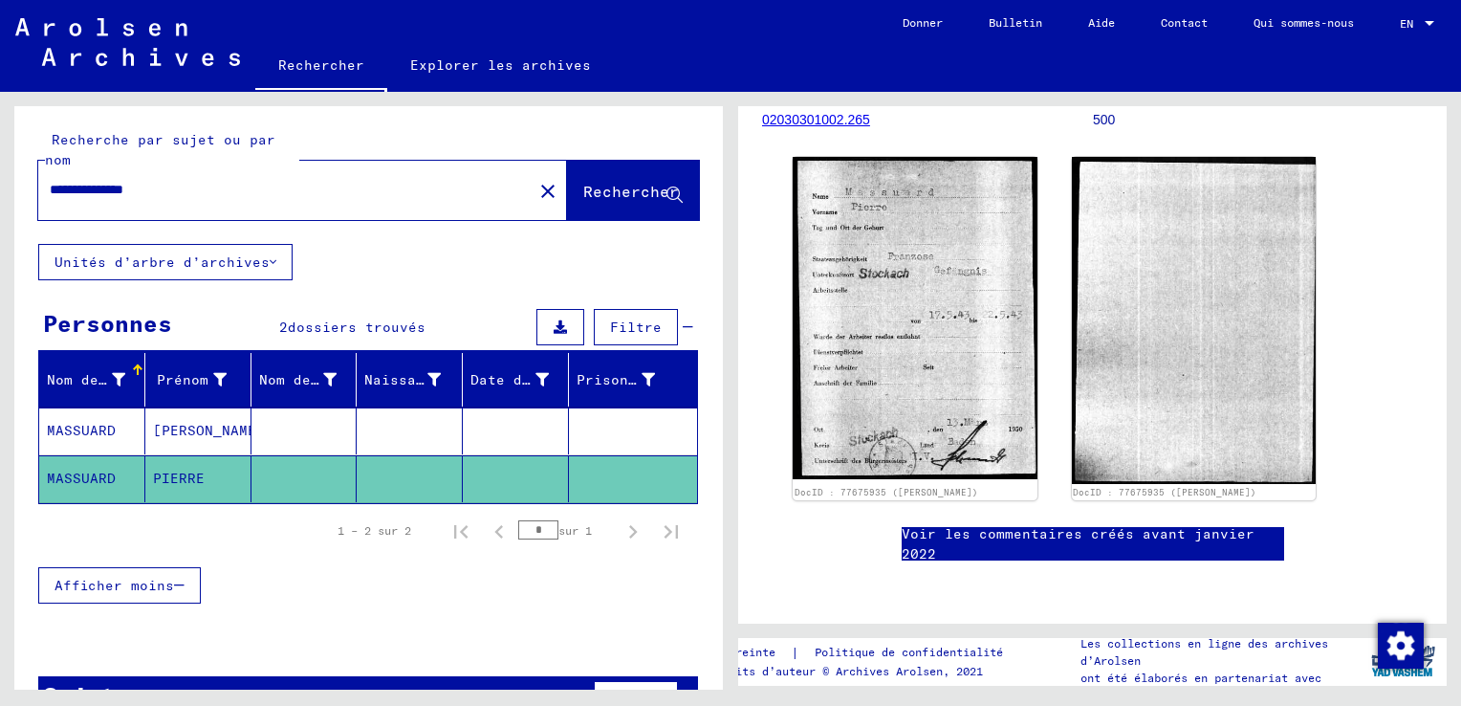
scroll to position [96, 0]
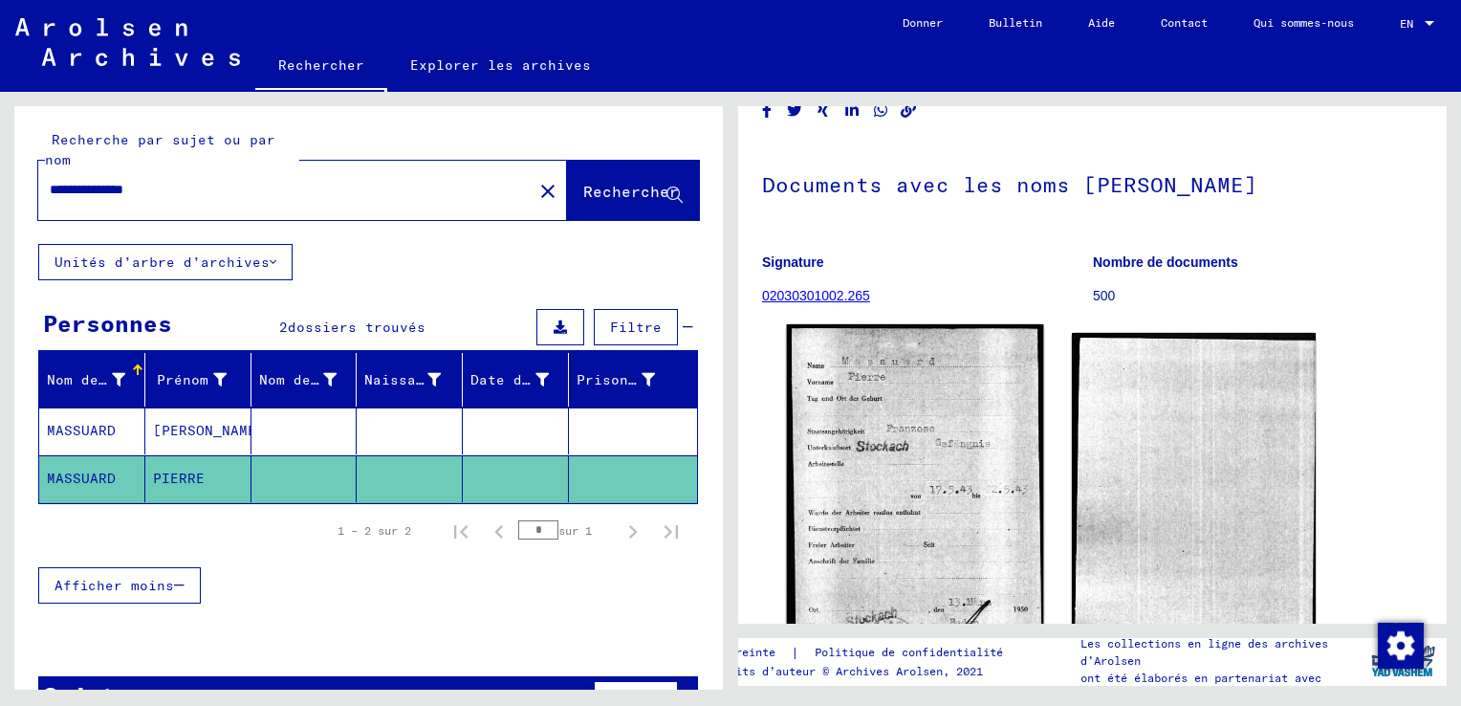
click at [981, 450] on img at bounding box center [915, 493] width 256 height 338
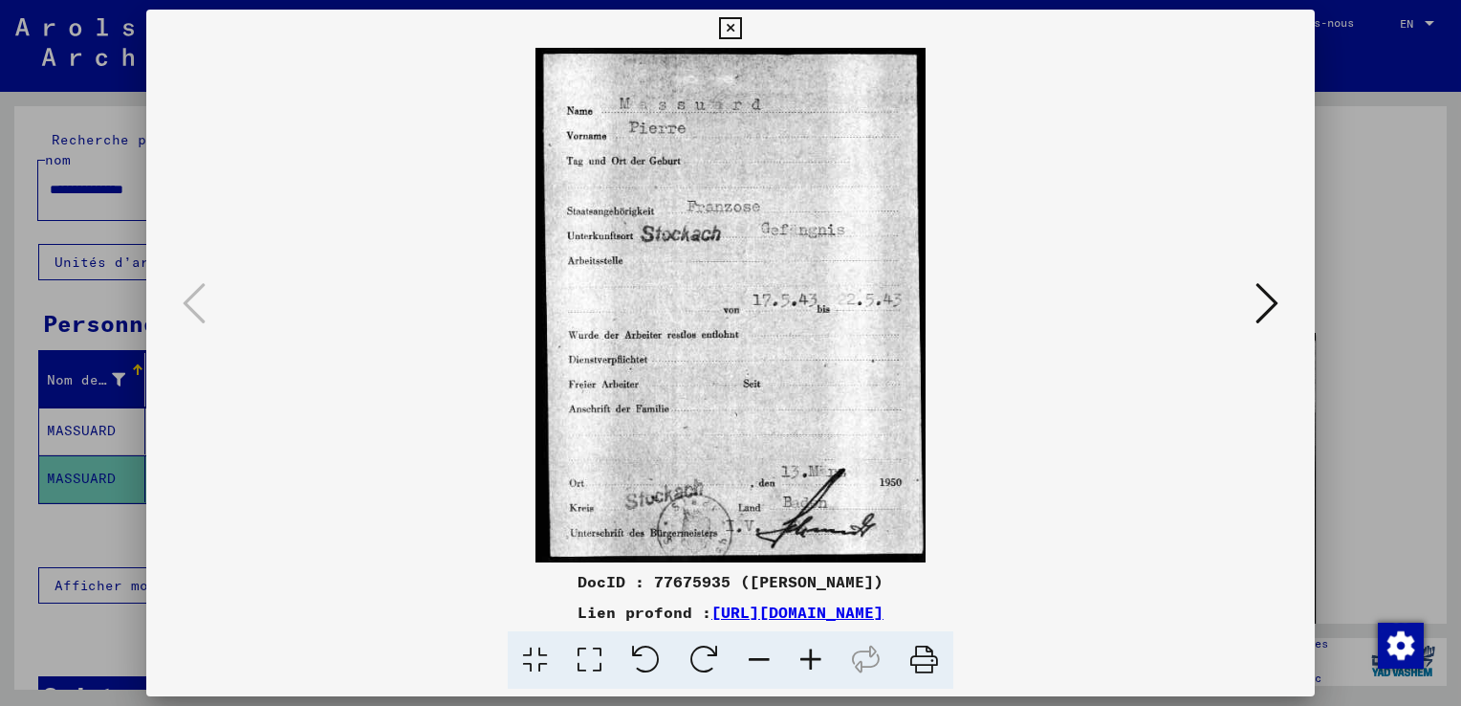
click at [805, 660] on icon at bounding box center [811, 660] width 52 height 58
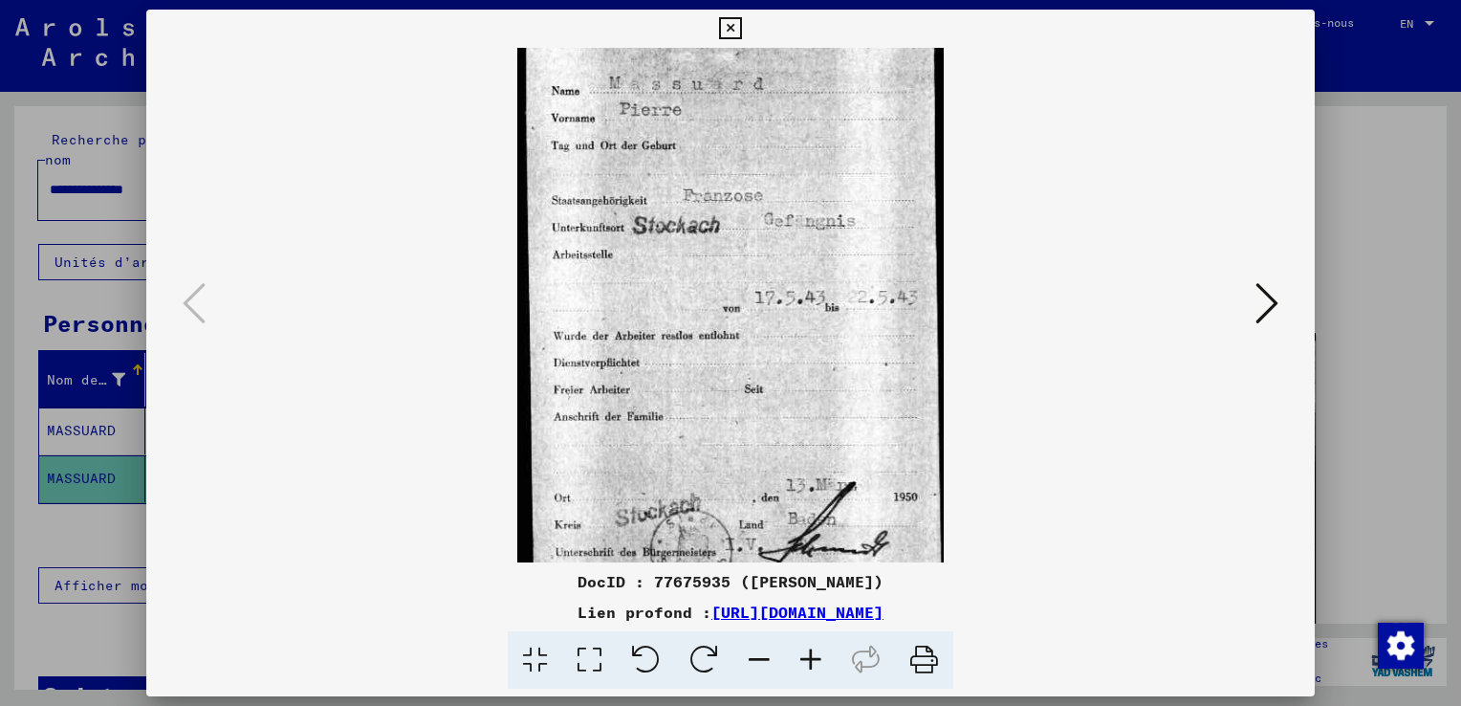
scroll to position [27, 0]
drag, startPoint x: 891, startPoint y: 437, endPoint x: 892, endPoint y: 411, distance: 25.8
click at [892, 411] on img at bounding box center [730, 302] width 427 height 562
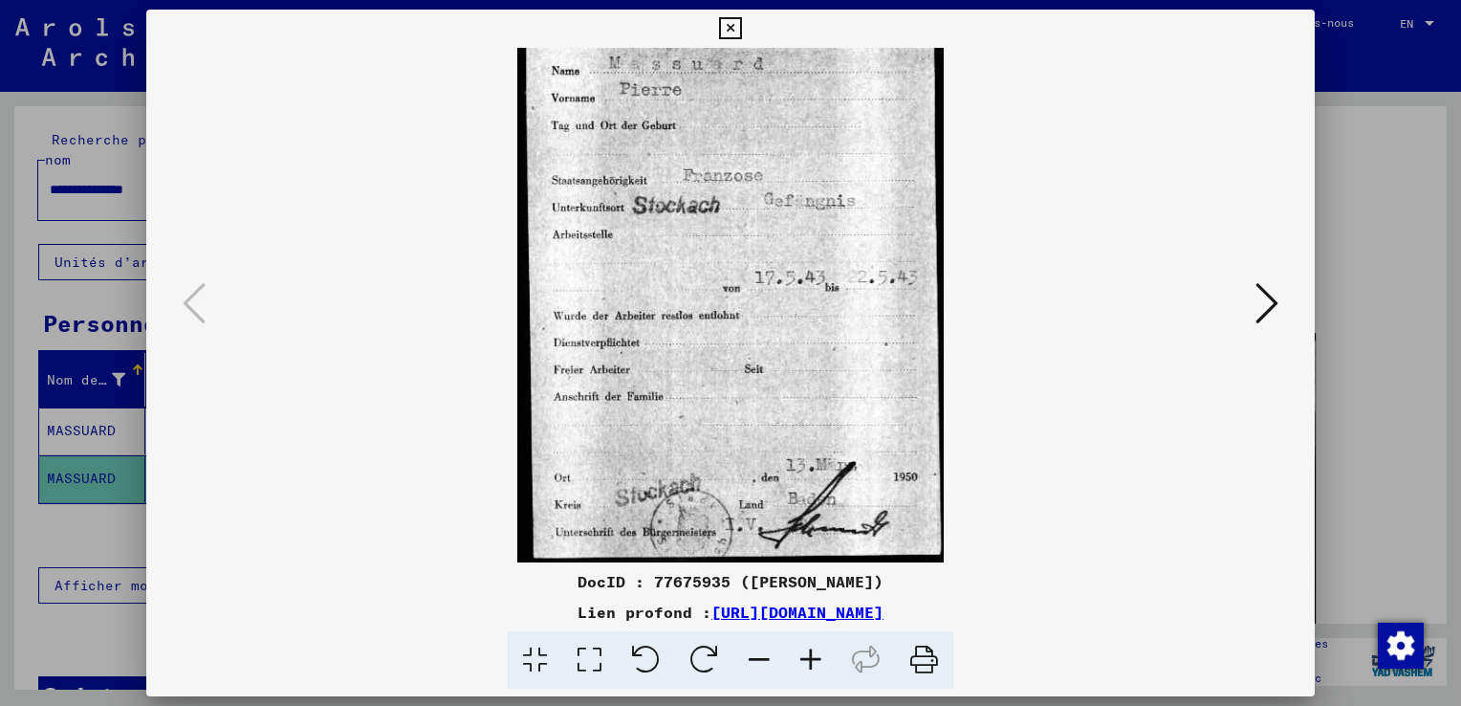
scroll to position [47, 0]
drag, startPoint x: 892, startPoint y: 411, endPoint x: 894, endPoint y: 380, distance: 31.6
click at [894, 380] on img at bounding box center [730, 282] width 427 height 562
click at [732, 30] on icon at bounding box center [730, 28] width 22 height 23
